Goal: Navigation & Orientation: Find specific page/section

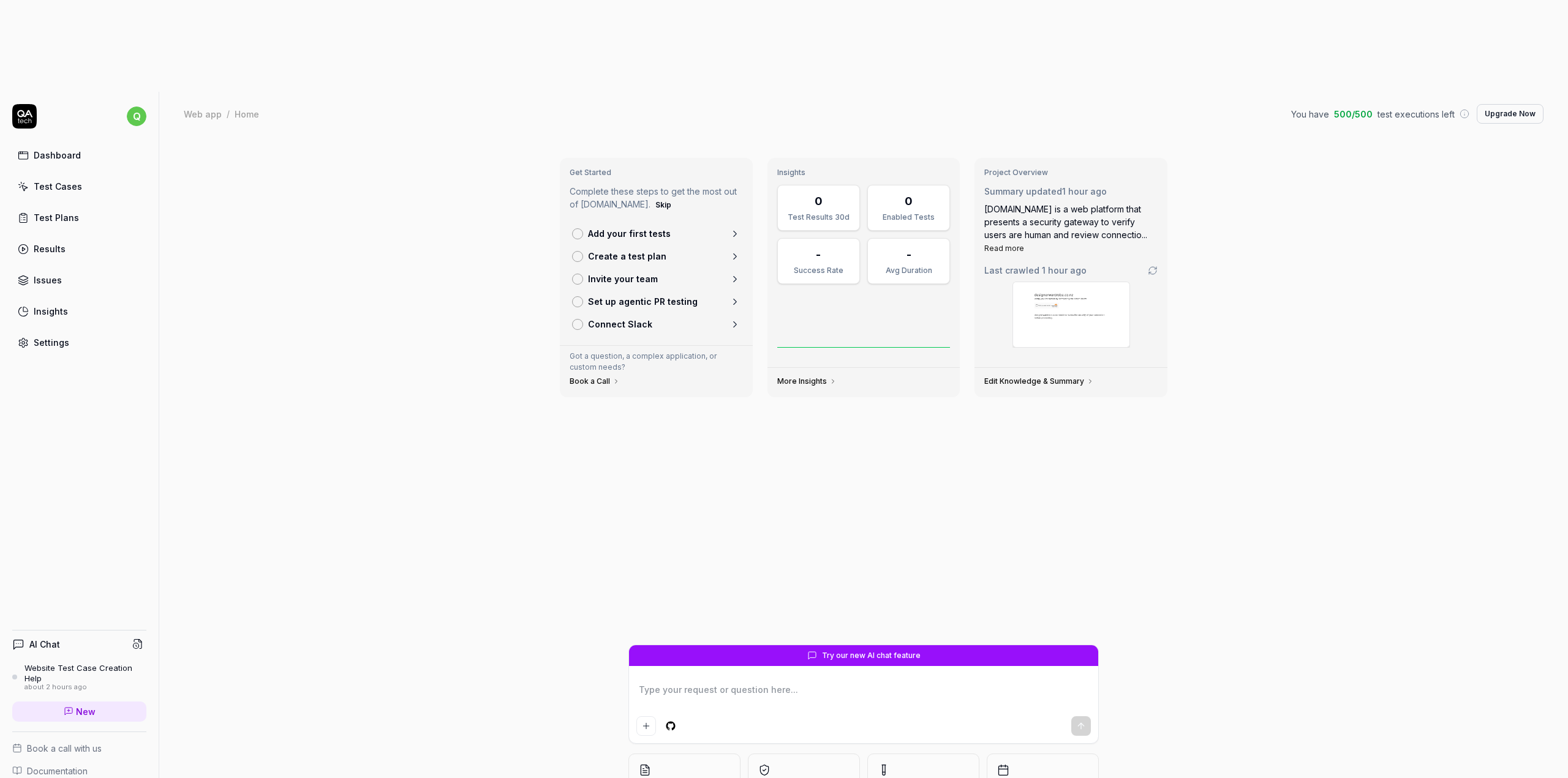
click at [411, 282] on div "Get Started Complete these steps to get the most out of [DOMAIN_NAME]. Skip Add…" at bounding box center [864, 502] width 1409 height 734
click at [80, 143] on link "Dashboard" at bounding box center [79, 155] width 134 height 24
click at [107, 143] on link "Dashboard" at bounding box center [79, 155] width 134 height 24
click at [364, 530] on div "Get Started Complete these steps to get the most out of [DOMAIN_NAME]. Skip Add…" at bounding box center [864, 502] width 1409 height 734
click at [44, 149] on div "Dashboard" at bounding box center [57, 155] width 47 height 13
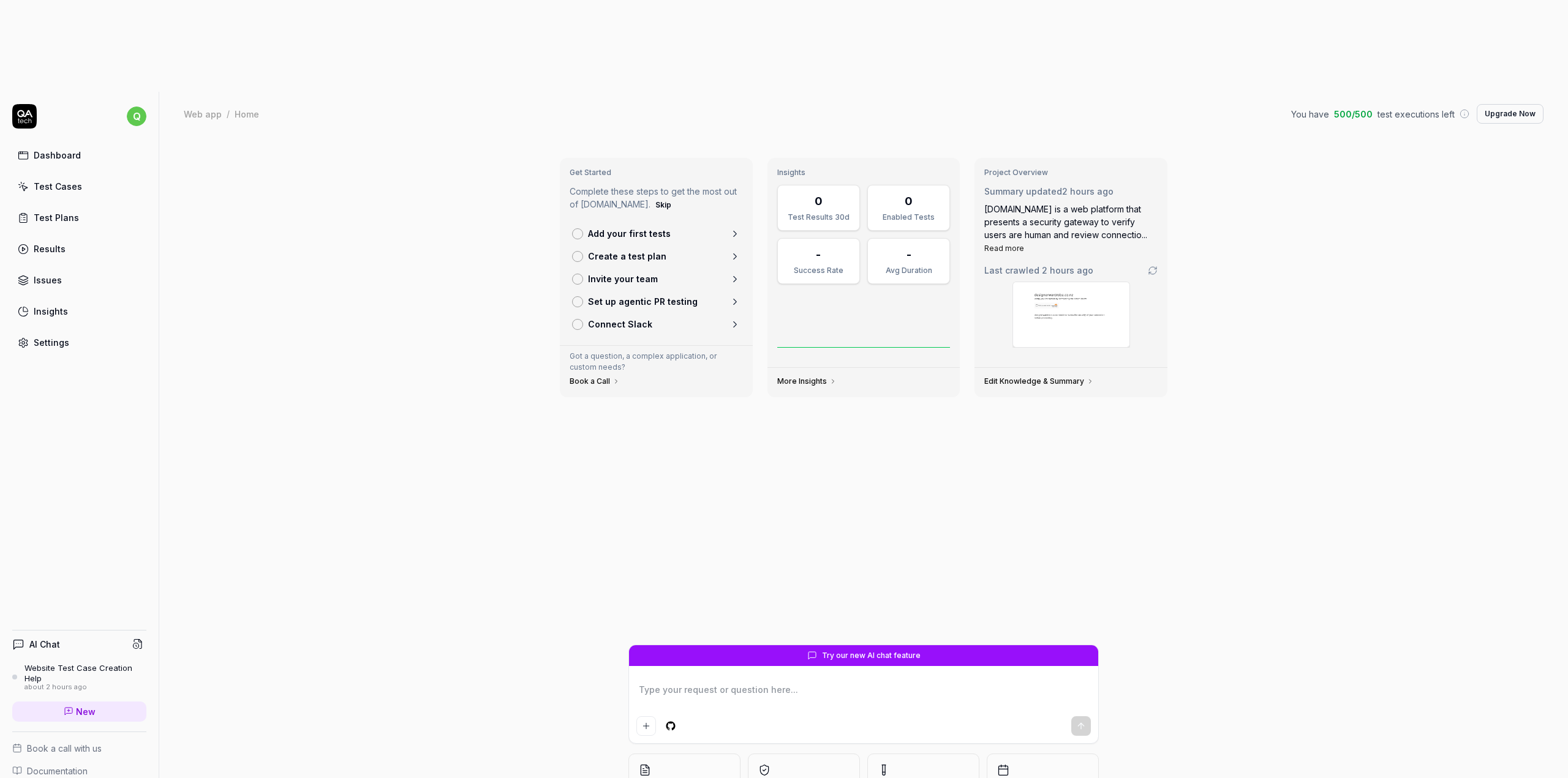
click at [257, 493] on div "Get Started Complete these steps to get the most out of [DOMAIN_NAME]. Skip Add…" at bounding box center [864, 502] width 1409 height 734
click at [404, 274] on div "Get Started Complete these steps to get the most out of [DOMAIN_NAME]. Skip Add…" at bounding box center [864, 502] width 1409 height 734
drag, startPoint x: 1181, startPoint y: 559, endPoint x: 1040, endPoint y: 655, distance: 170.6
click at [1181, 559] on div "Get Started Complete these steps to get the most out of [DOMAIN_NAME]. Skip Add…" at bounding box center [864, 502] width 1409 height 734
click at [504, 310] on div "Get Started Complete these steps to get the most out of [DOMAIN_NAME]. Skip Add…" at bounding box center [864, 502] width 1409 height 734
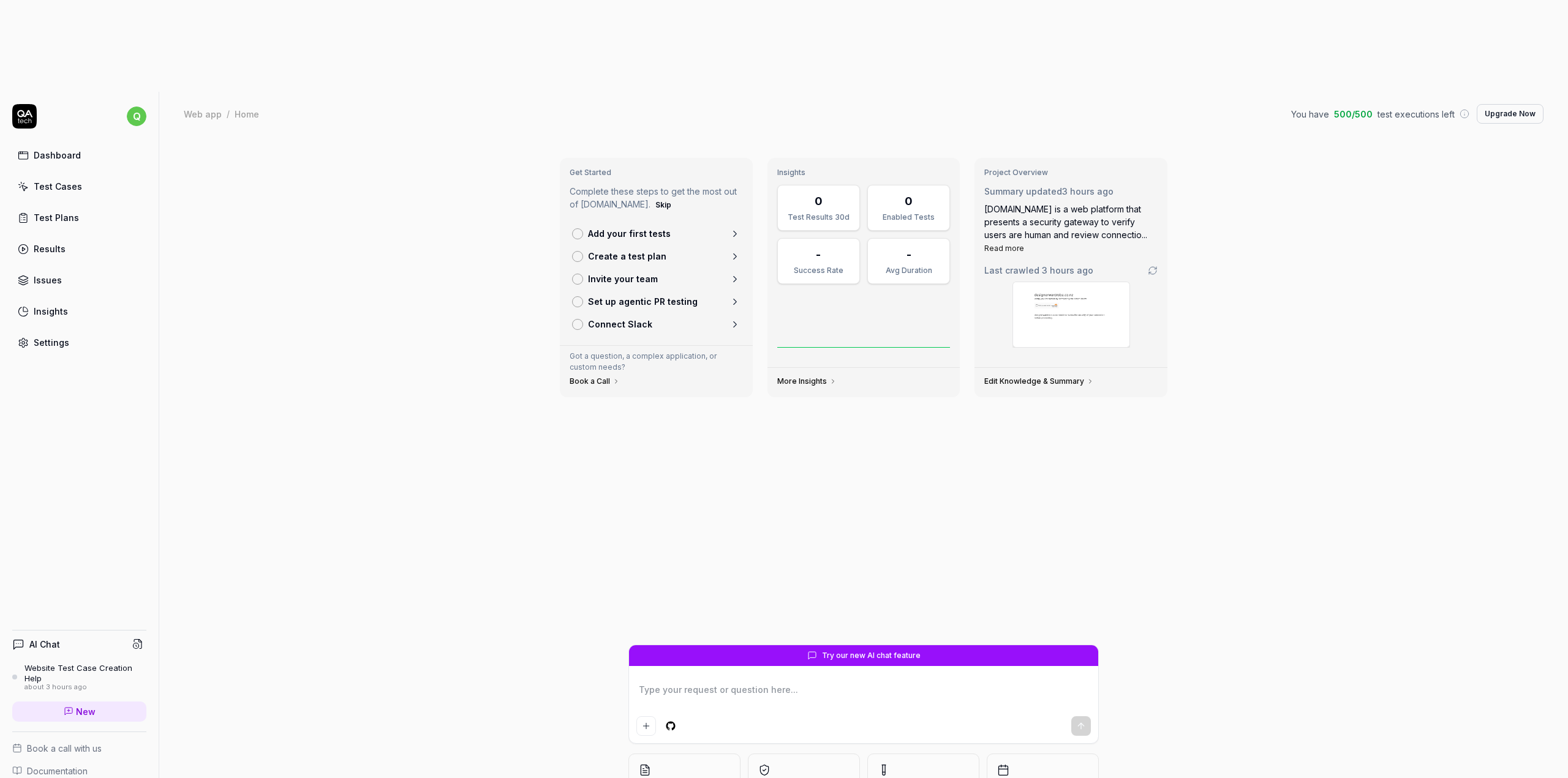
type textarea "*"
click at [100, 143] on link "Dashboard" at bounding box center [79, 155] width 134 height 24
